Goal: Task Accomplishment & Management: Manage account settings

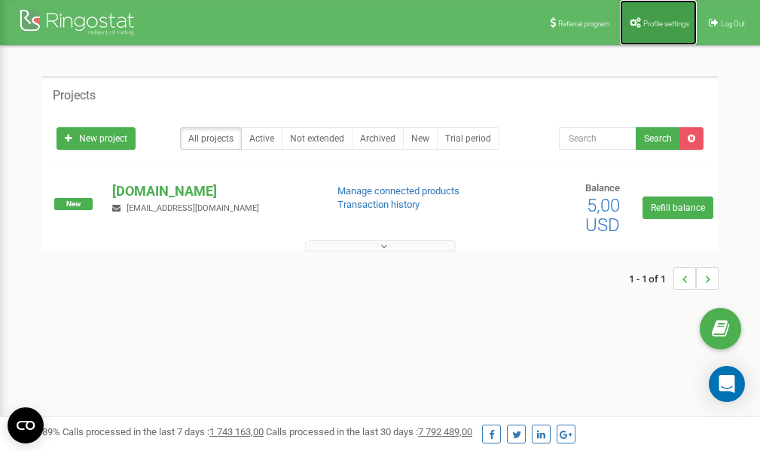
click at [655, 23] on span "Profile settings" at bounding box center [666, 24] width 46 height 8
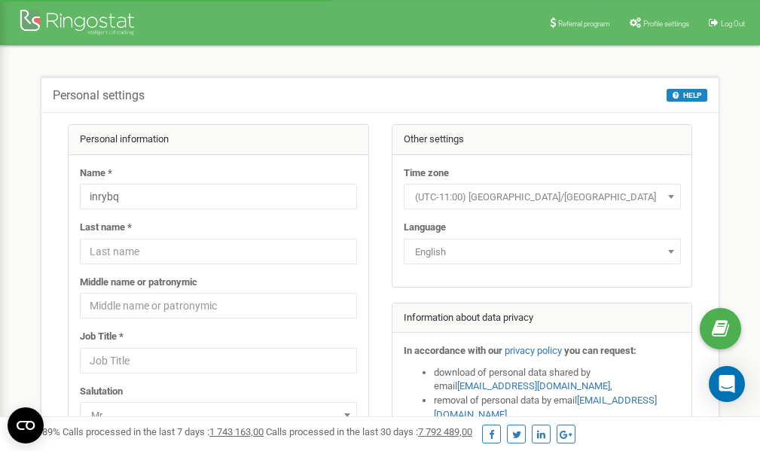
scroll to position [75, 0]
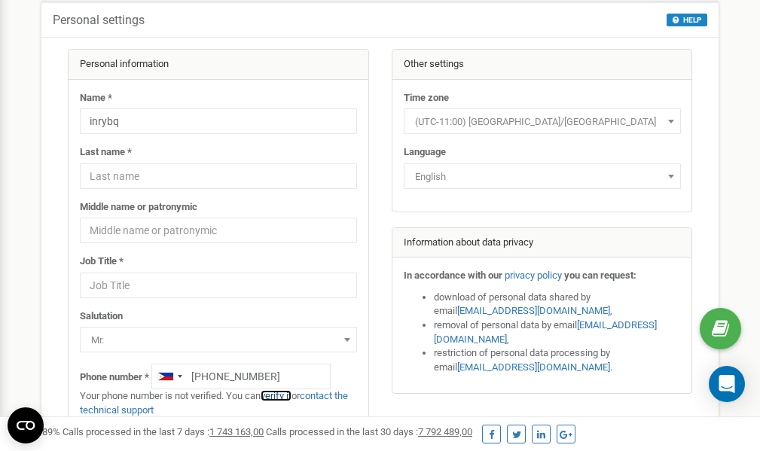
click at [285, 396] on link "verify it" at bounding box center [276, 395] width 31 height 11
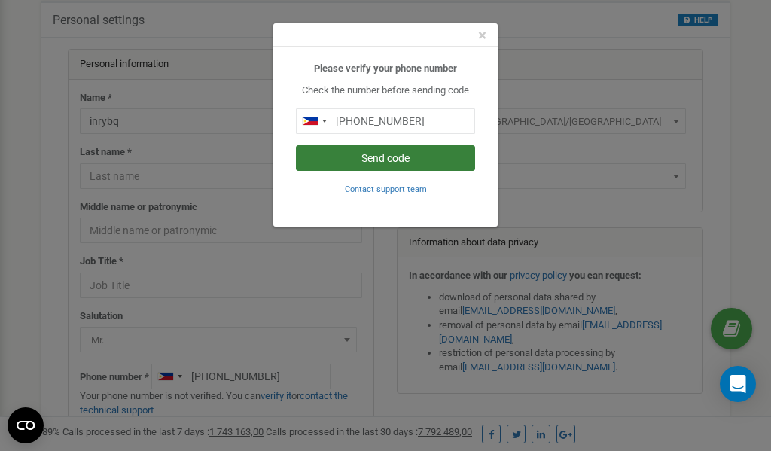
click at [391, 159] on button "Send code" at bounding box center [385, 158] width 179 height 26
